Goal: Information Seeking & Learning: Find specific fact

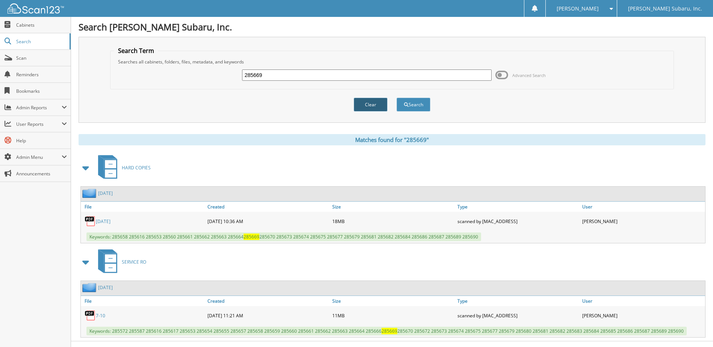
drag, startPoint x: 372, startPoint y: 109, endPoint x: 370, endPoint y: 105, distance: 5.0
click at [373, 109] on button "Clear" at bounding box center [371, 105] width 34 height 14
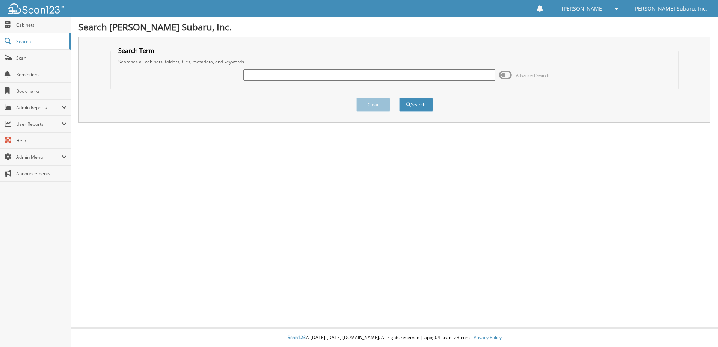
click at [309, 75] on input "text" at bounding box center [369, 75] width 252 height 11
type input "286345"
click at [399, 98] on button "Search" at bounding box center [416, 105] width 34 height 14
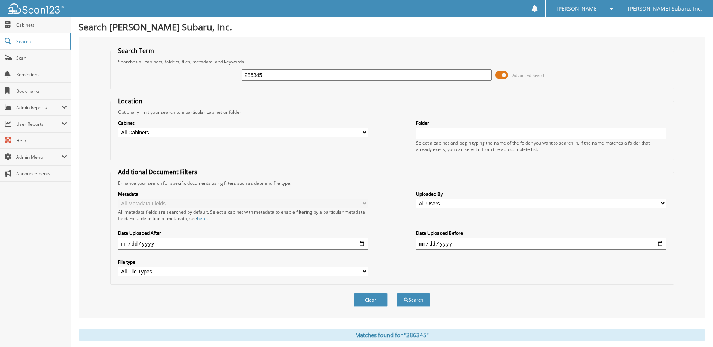
click at [505, 72] on span at bounding box center [501, 75] width 13 height 11
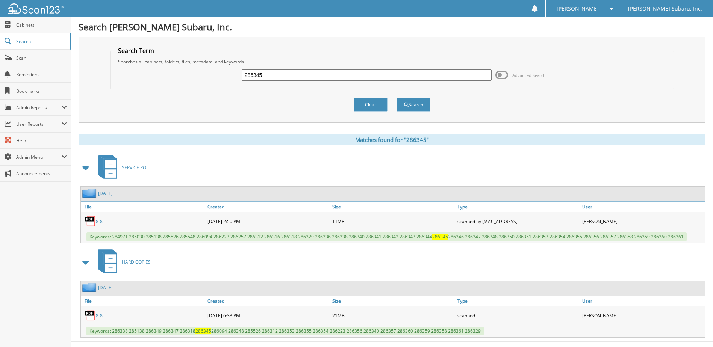
scroll to position [13, 0]
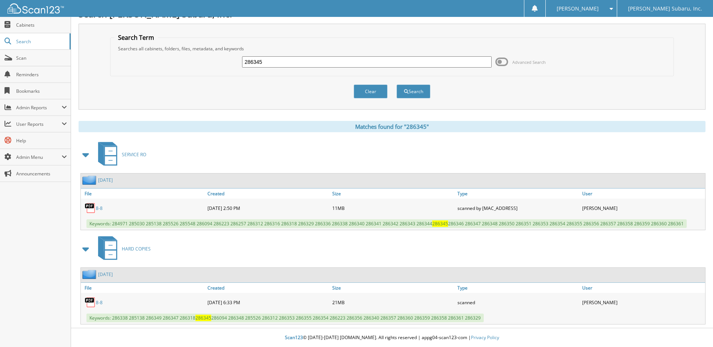
click at [97, 302] on link "8-8" at bounding box center [99, 302] width 7 height 6
